Goal: Task Accomplishment & Management: Manage account settings

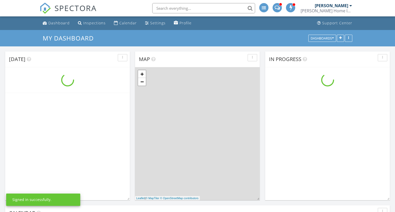
scroll to position [416, 395]
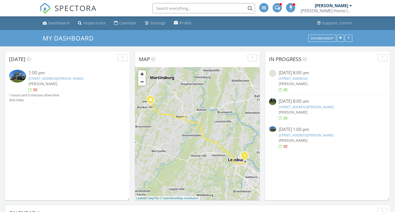
click at [78, 78] on link "[STREET_ADDRESS][PERSON_NAME]" at bounding box center [56, 78] width 55 height 5
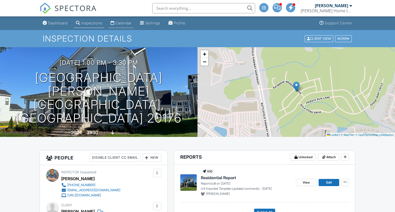
click at [123, 21] on link "Calendar" at bounding box center [120, 23] width 25 height 10
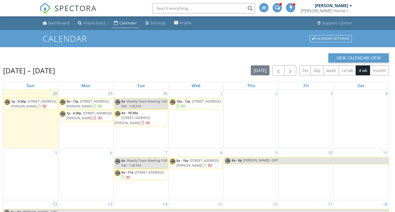
click at [33, 104] on span "1p - 3:30p 42759 Cannon Chapel Dr , Leesburg 20176" at bounding box center [30, 104] width 53 height 10
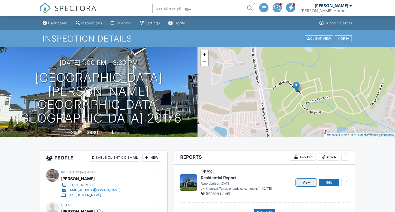
click at [308, 184] on span "View" at bounding box center [305, 182] width 7 height 5
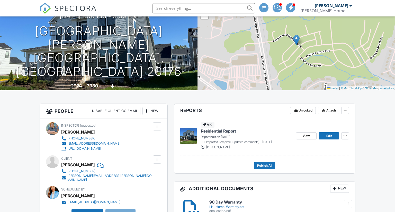
scroll to position [81, 0]
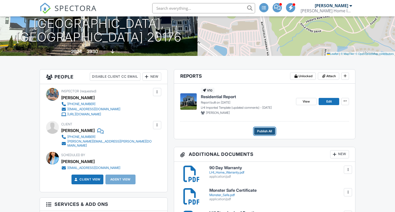
click at [266, 129] on span "Publish All" at bounding box center [264, 131] width 15 height 5
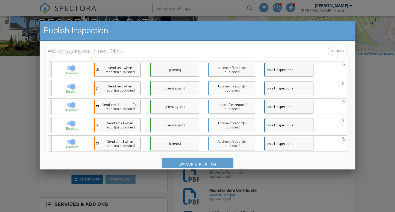
scroll to position [79, 0]
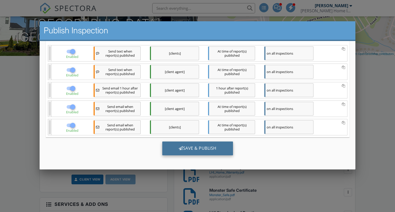
click at [192, 151] on div "Save & Publish" at bounding box center [197, 149] width 71 height 14
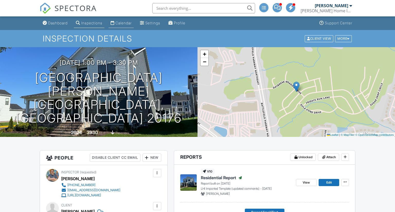
click at [129, 23] on div "Calendar" at bounding box center [123, 23] width 16 height 4
